Goal: Task Accomplishment & Management: Use online tool/utility

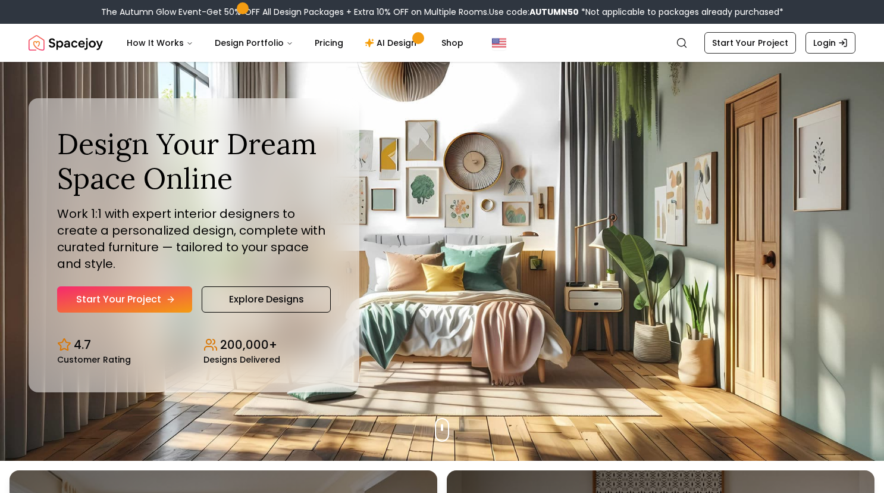
click at [137, 299] on link "Start Your Project" at bounding box center [124, 299] width 135 height 26
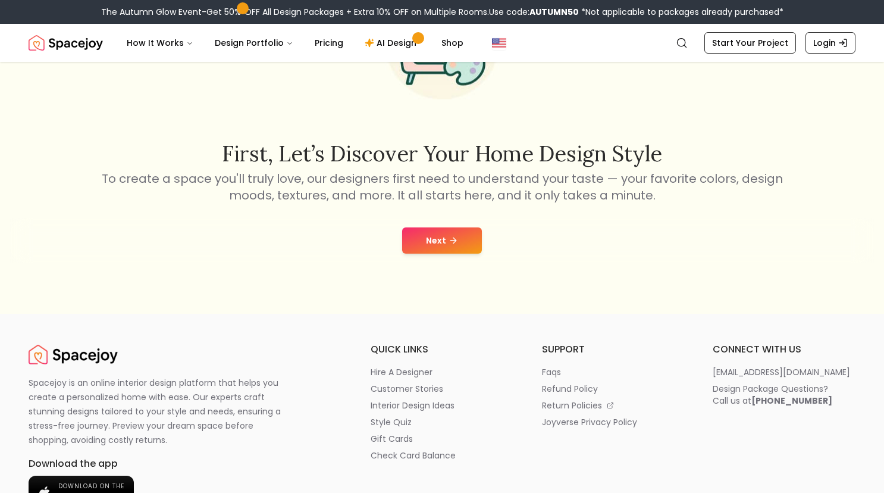
scroll to position [158, 0]
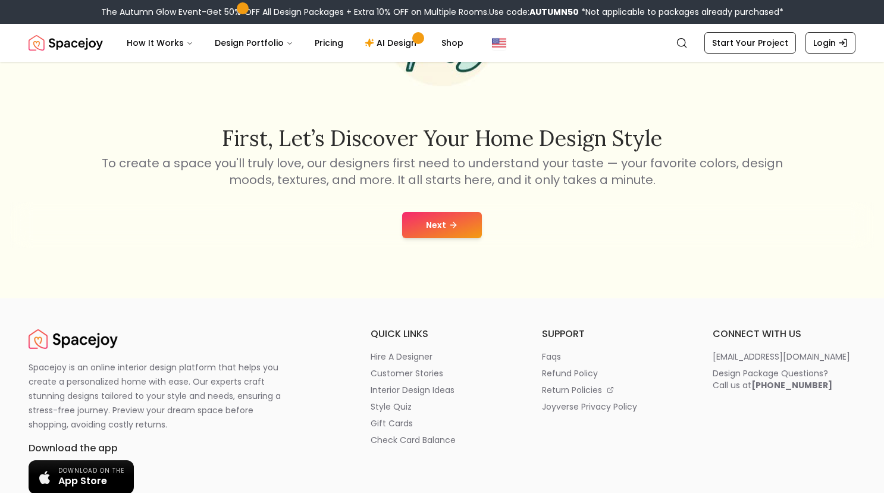
click at [453, 221] on icon at bounding box center [454, 225] width 10 height 10
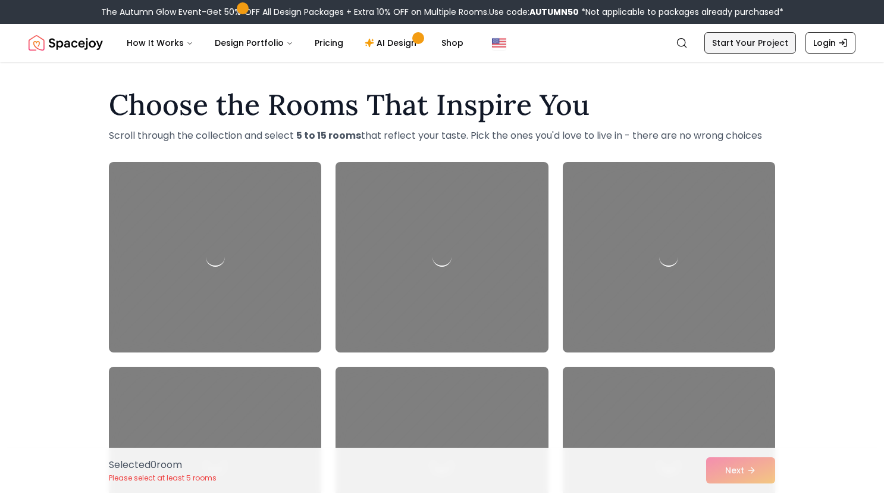
click at [763, 43] on link "Start Your Project" at bounding box center [750, 42] width 92 height 21
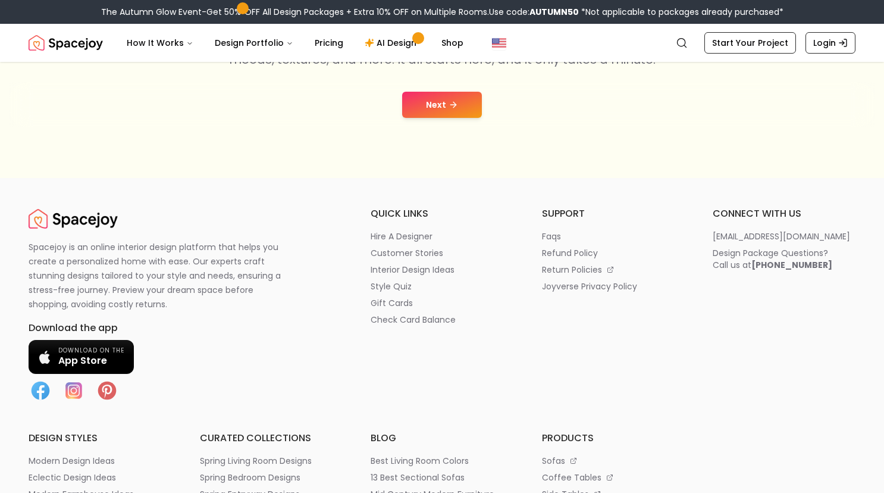
scroll to position [301, 0]
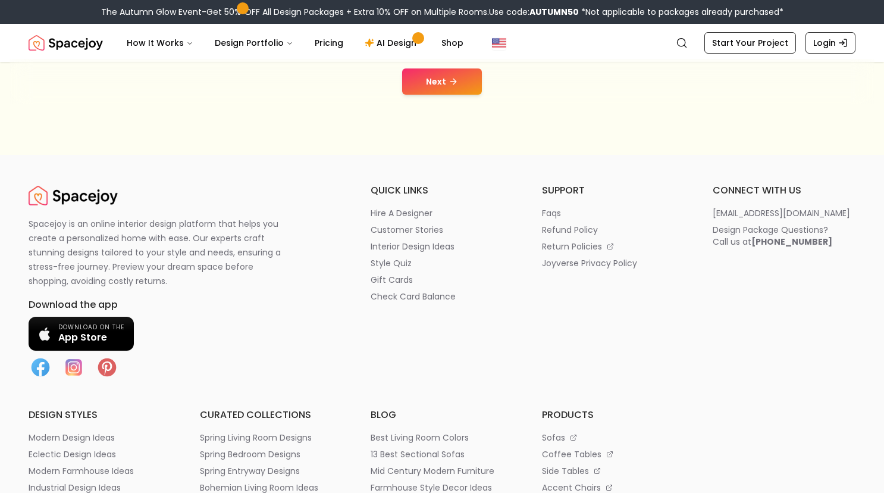
click at [450, 78] on icon at bounding box center [454, 82] width 10 height 10
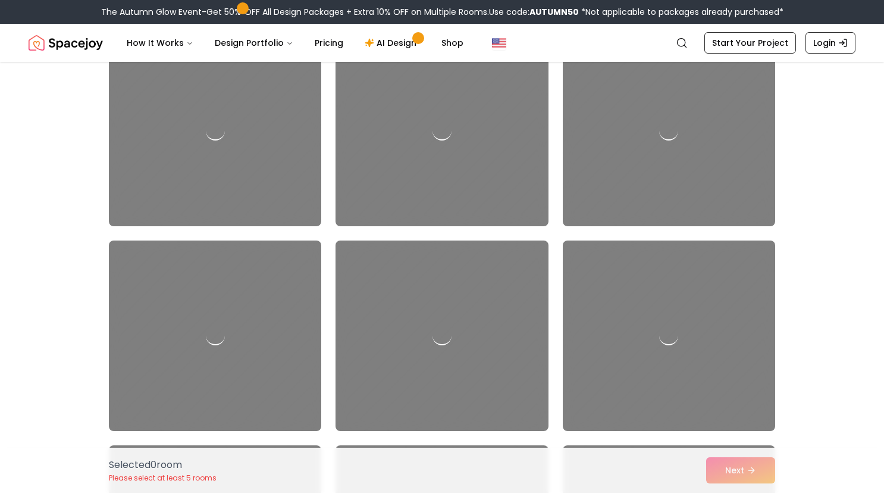
scroll to position [131, 0]
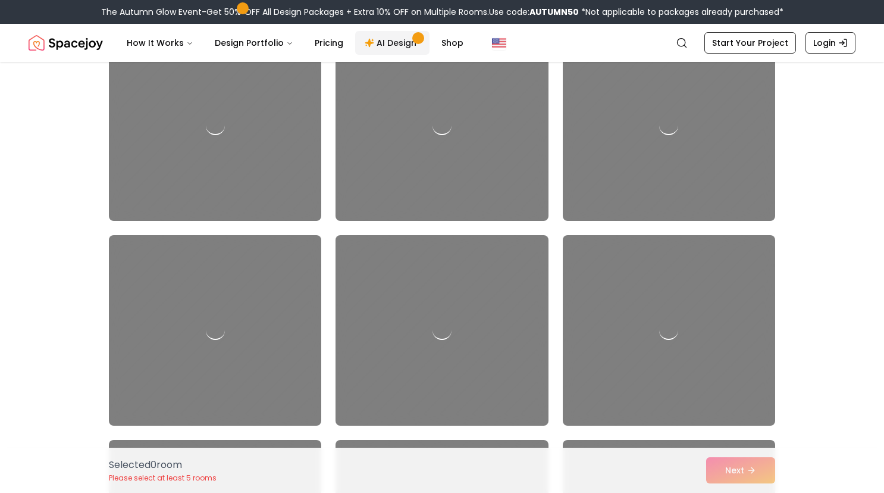
click at [388, 39] on link "AI Design" at bounding box center [392, 43] width 74 height 24
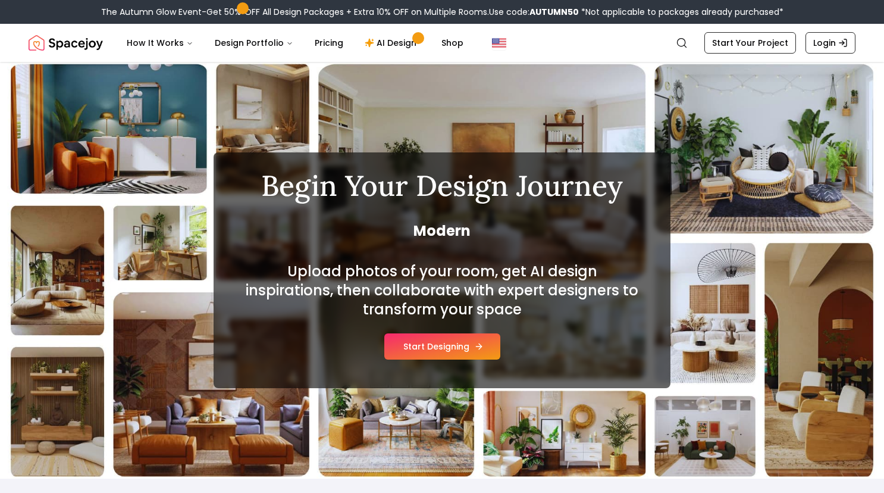
click at [459, 345] on button "Start Designing" at bounding box center [442, 346] width 116 height 26
